Goal: Information Seeking & Learning: Learn about a topic

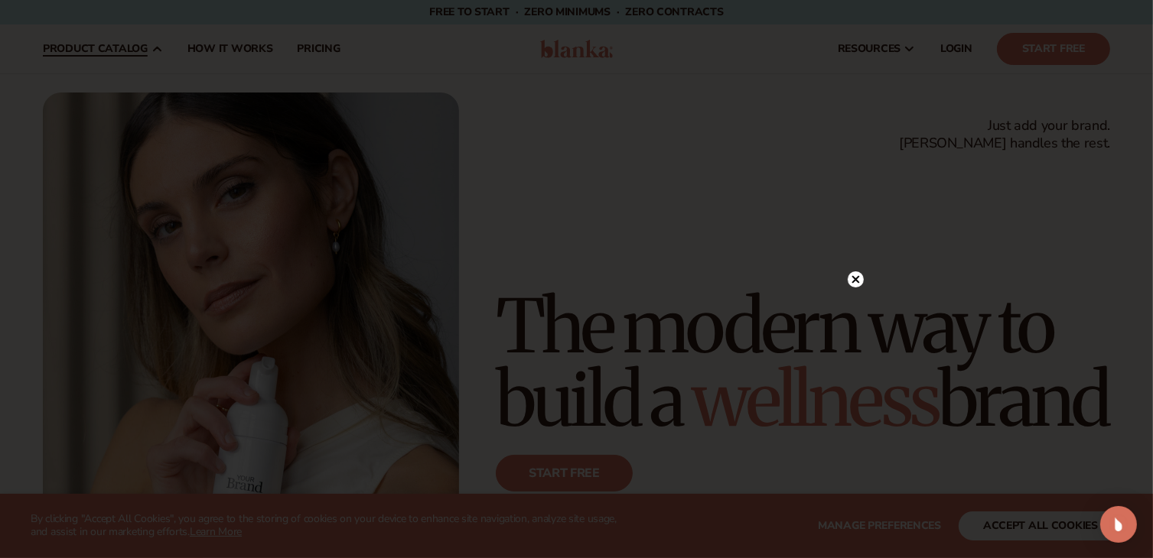
click at [147, 279] on div at bounding box center [576, 279] width 1153 height 558
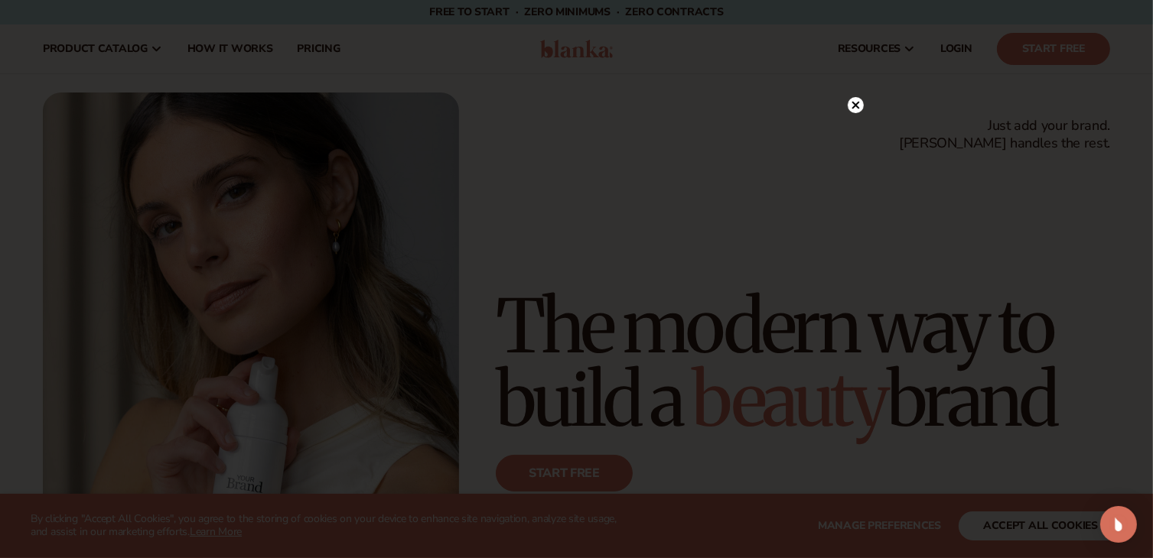
click at [857, 99] on circle at bounding box center [856, 105] width 16 height 16
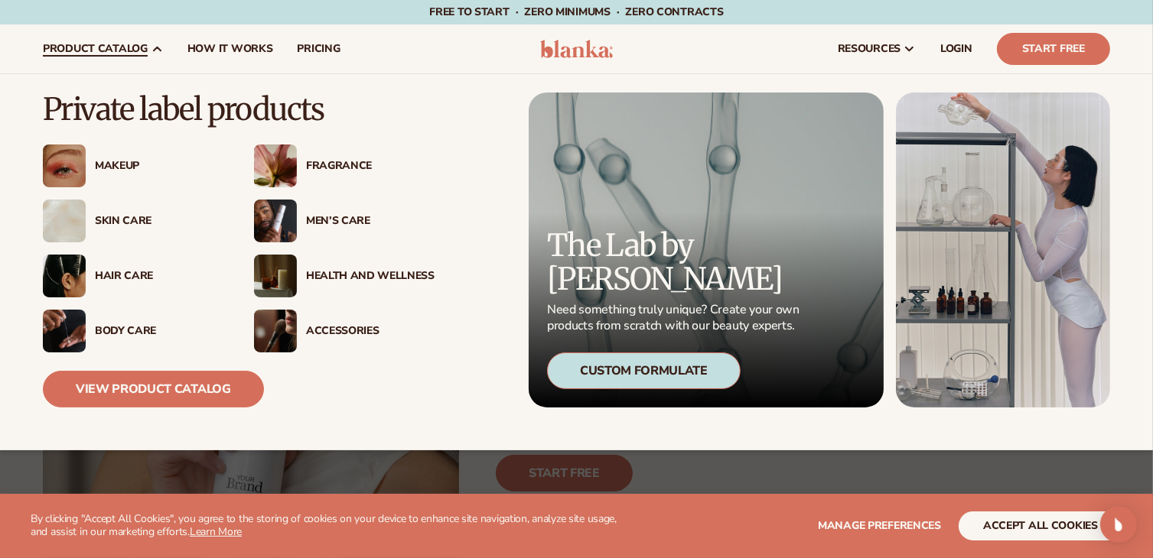
click at [113, 276] on div "Hair Care" at bounding box center [159, 276] width 129 height 13
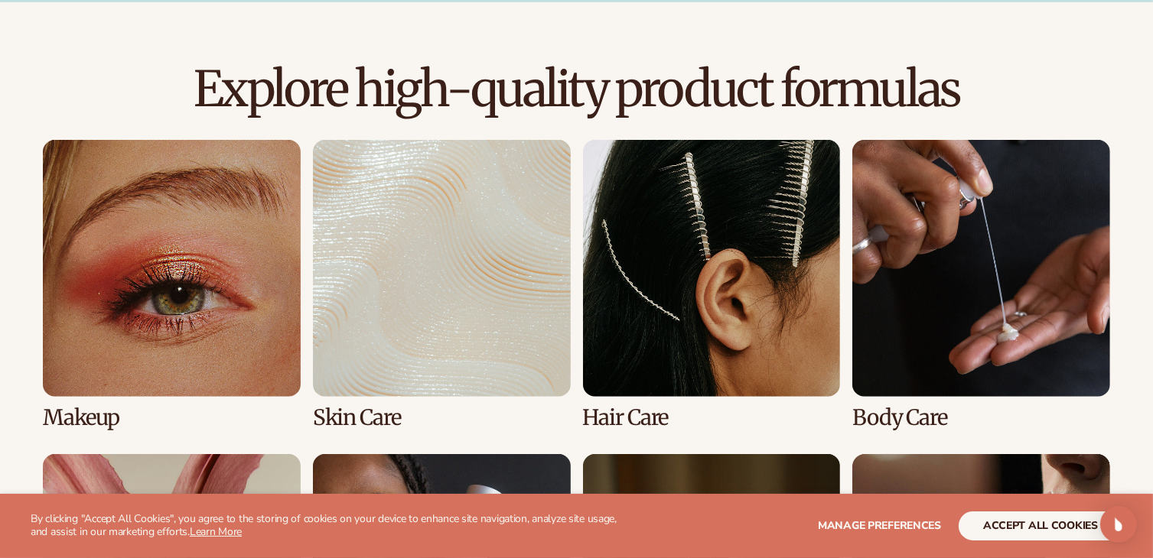
scroll to position [1012, 0]
click at [688, 206] on link "3 / 8" at bounding box center [712, 284] width 258 height 291
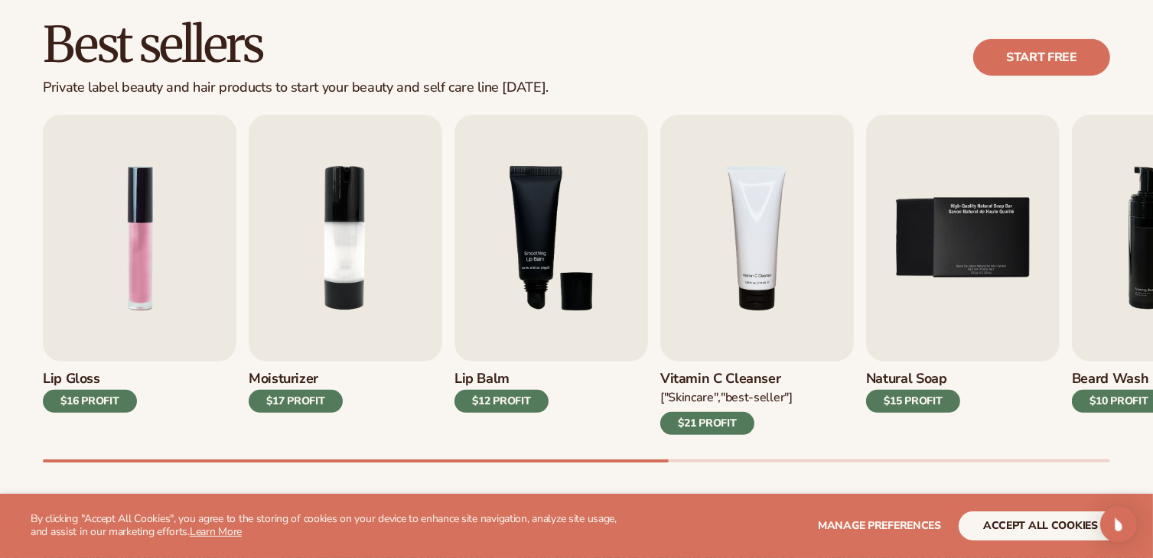
scroll to position [436, 0]
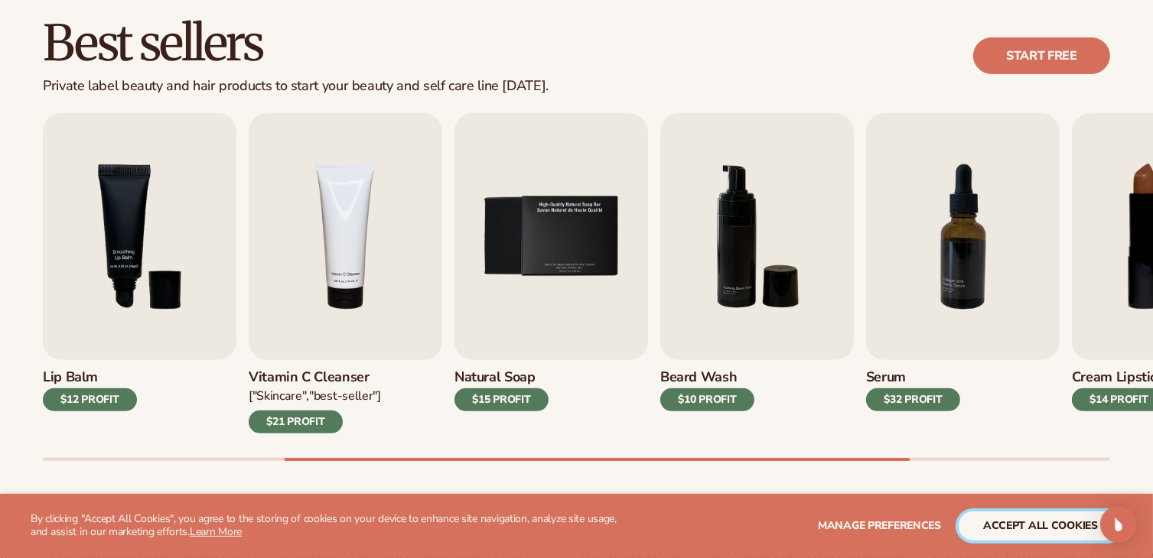
click at [1055, 527] on button "accept all cookies" at bounding box center [1040, 526] width 164 height 29
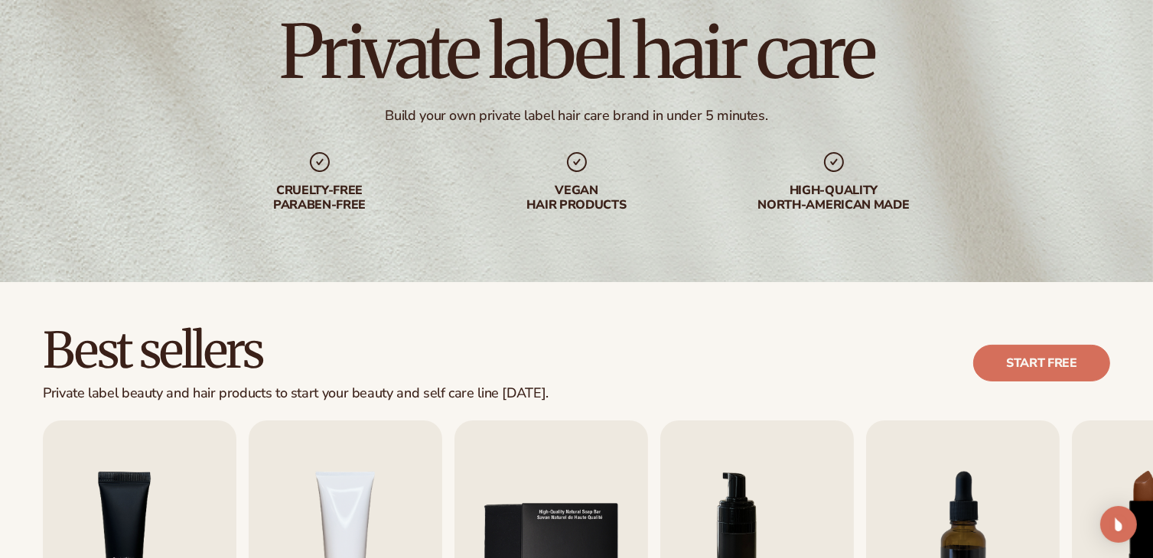
scroll to position [0, 0]
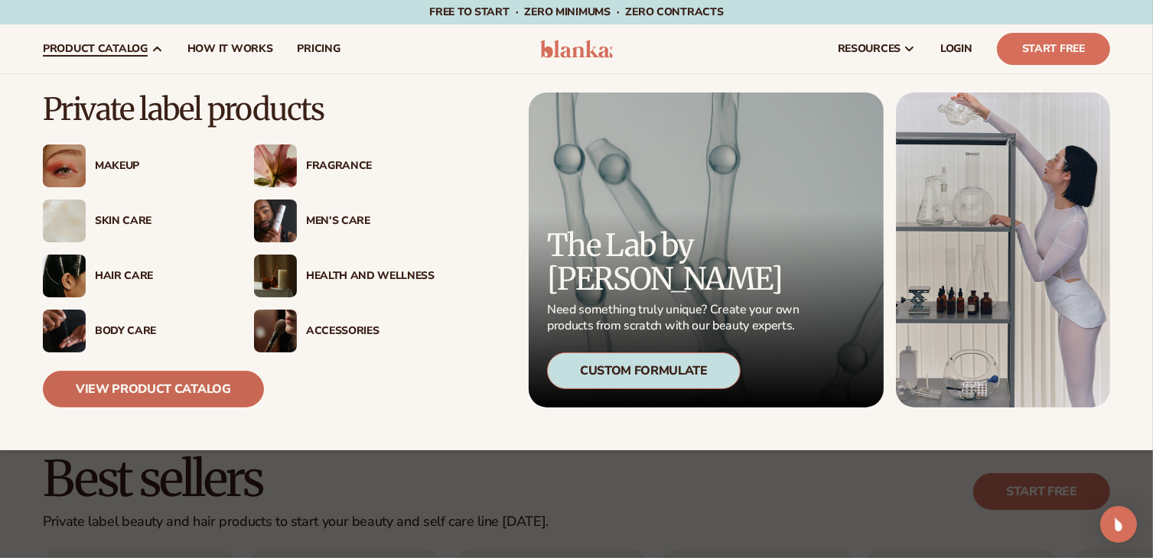
click at [172, 386] on link "View Product Catalog" at bounding box center [153, 389] width 221 height 37
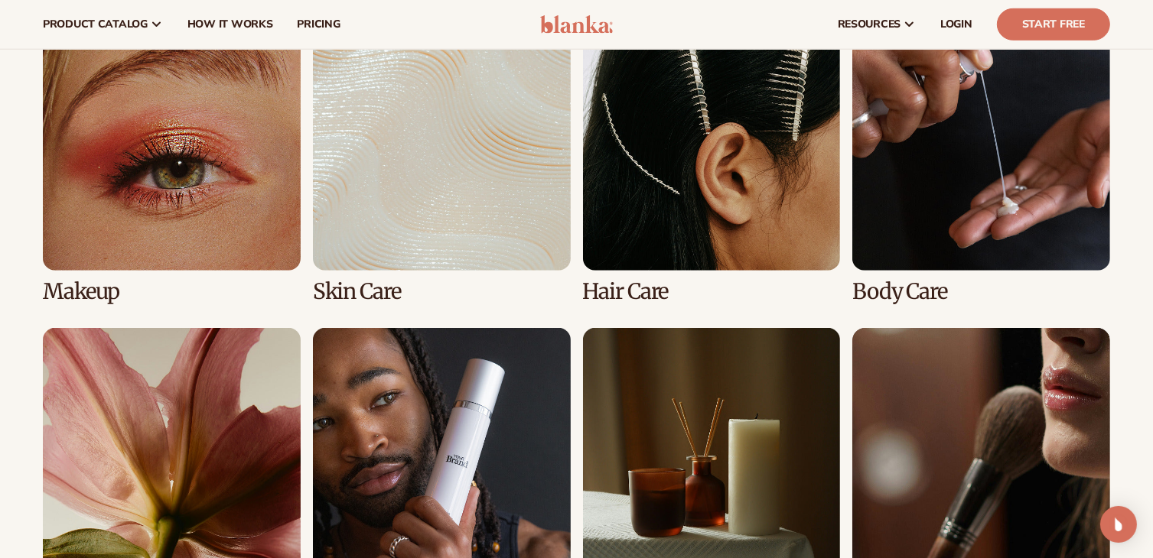
scroll to position [1137, 0]
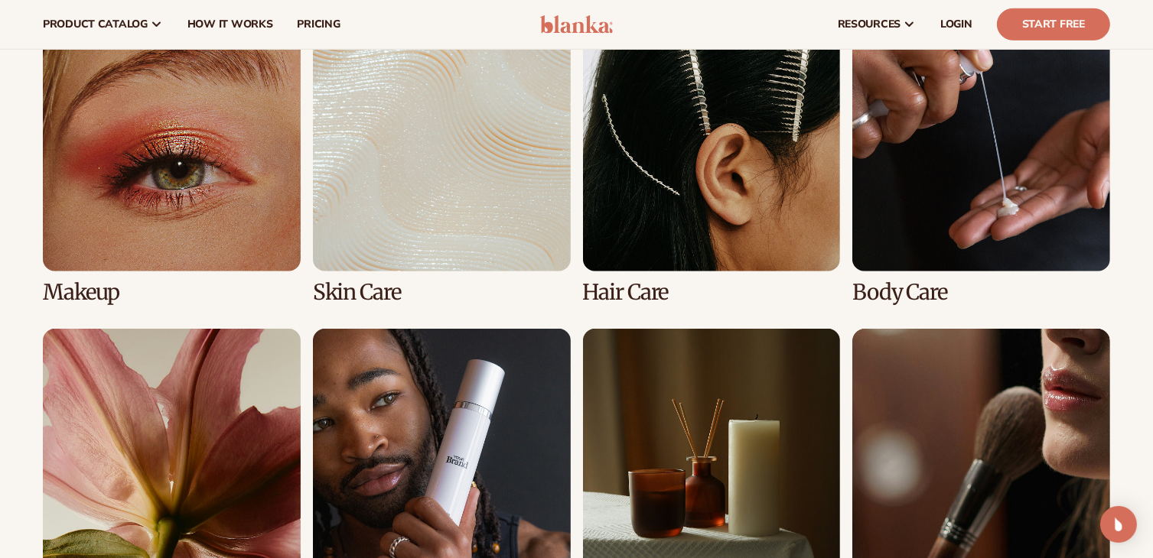
click at [983, 193] on link "4 / 8" at bounding box center [981, 160] width 258 height 291
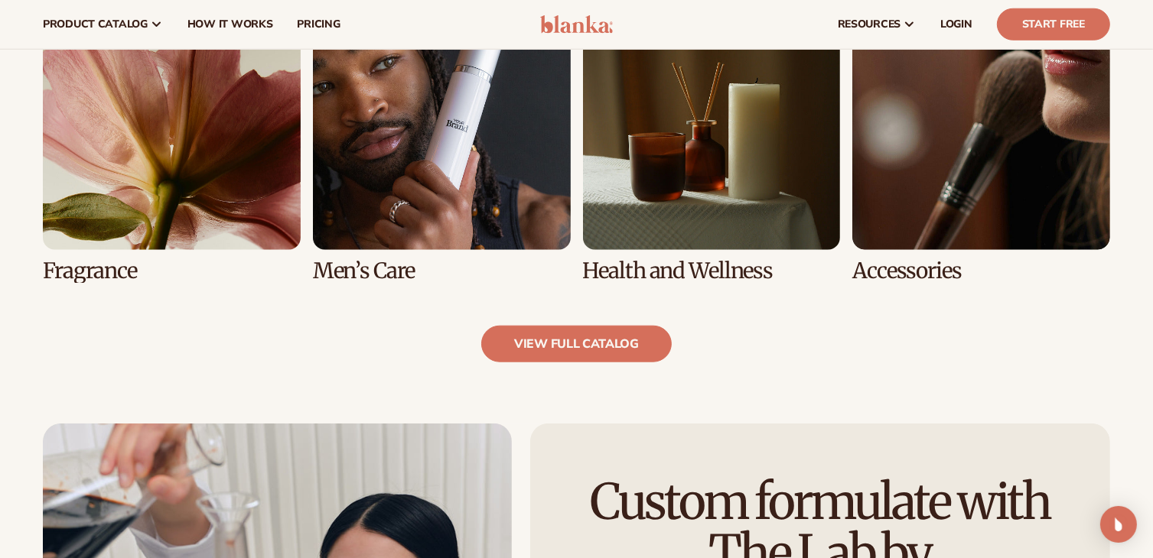
scroll to position [1471, 0]
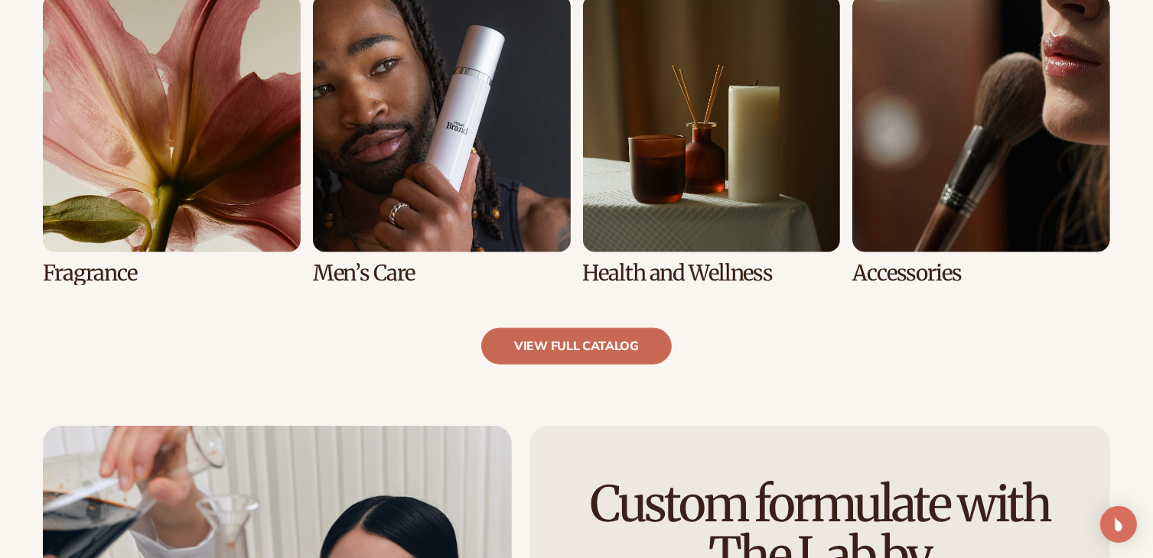
click at [609, 337] on link "view full catalog" at bounding box center [576, 346] width 190 height 37
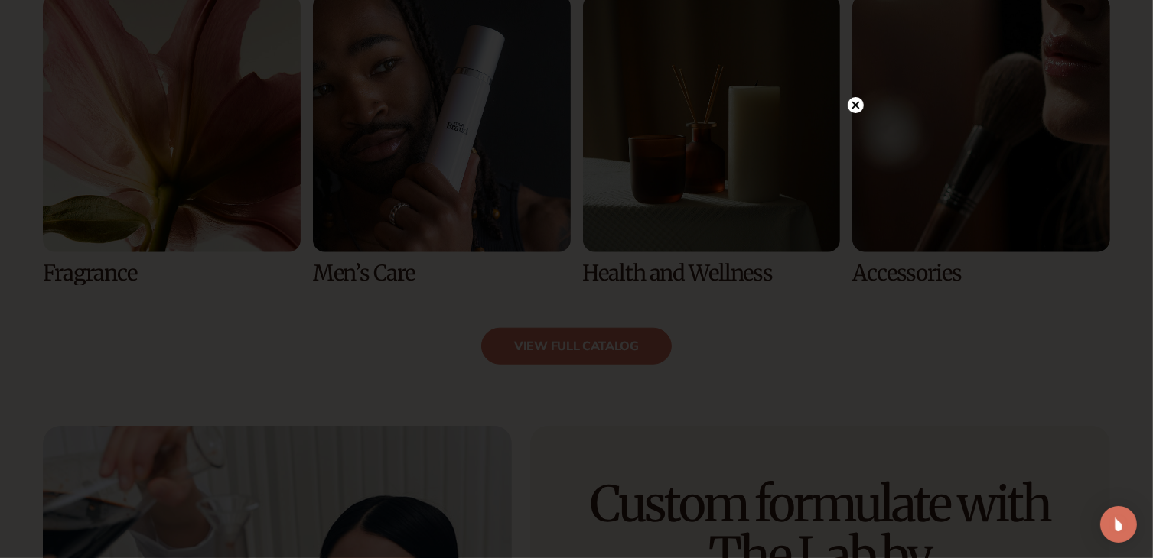
click at [851, 106] on circle at bounding box center [856, 105] width 16 height 16
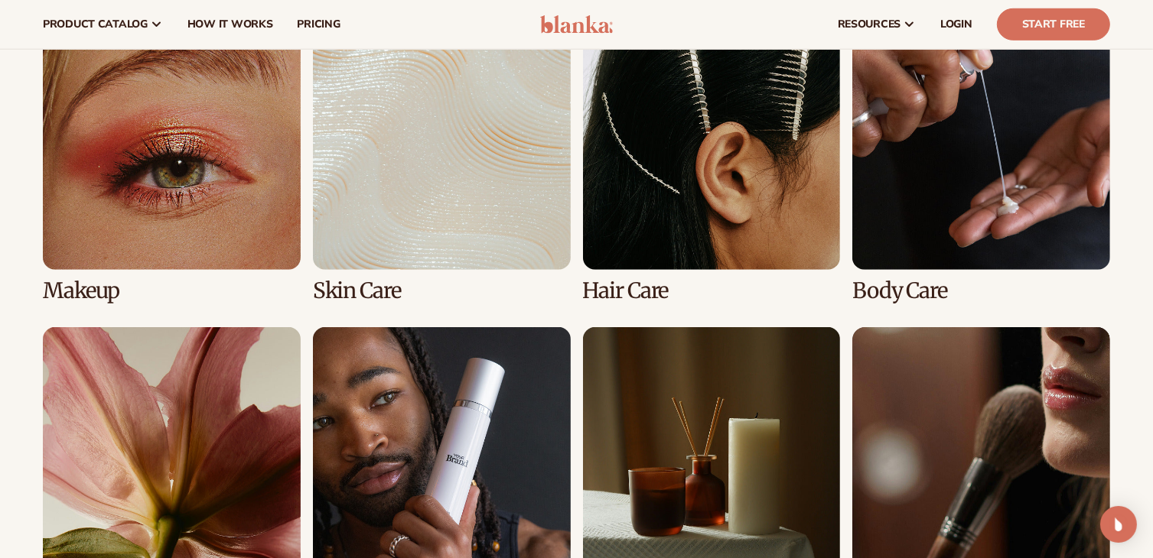
scroll to position [1137, 0]
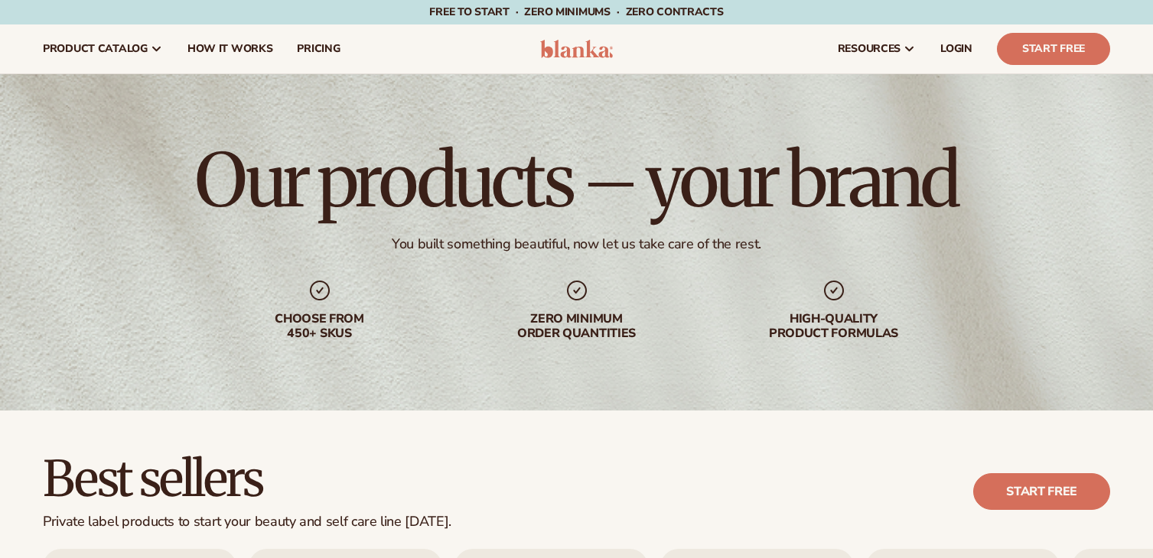
scroll to position [1012, 0]
